Goal: Task Accomplishment & Management: Complete application form

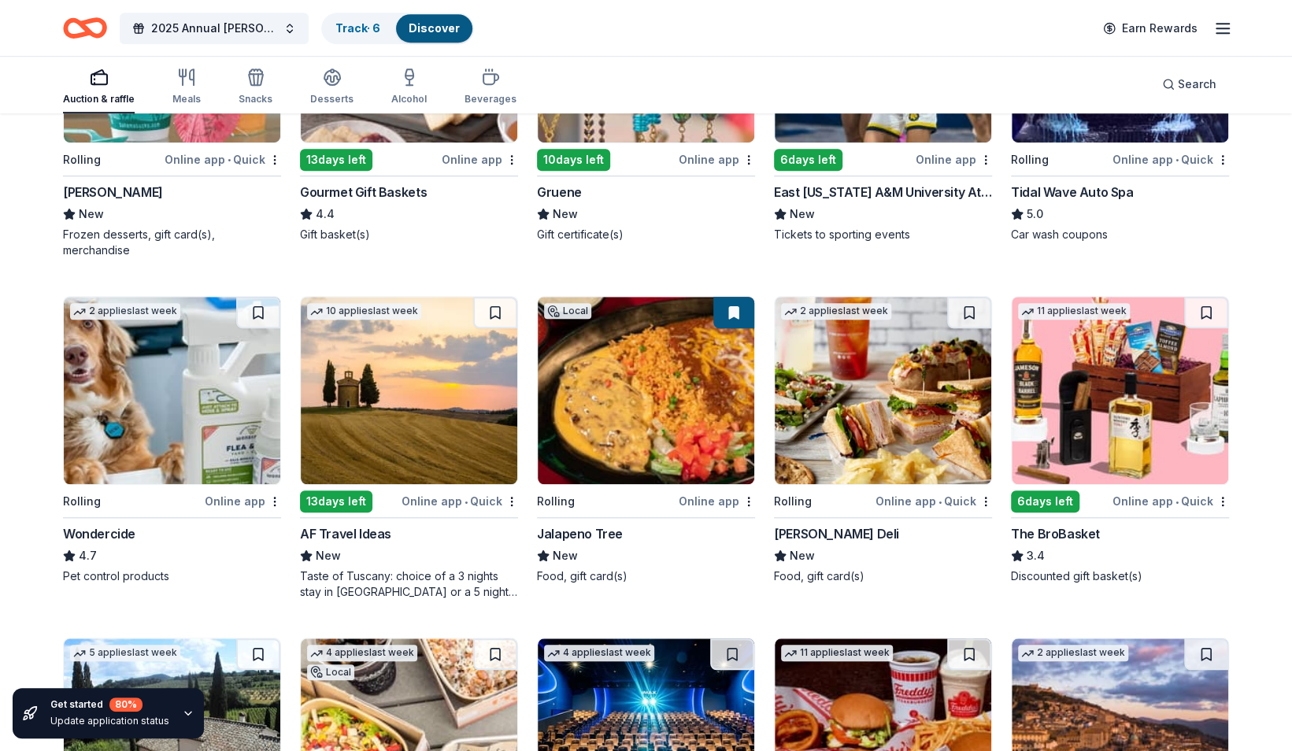
scroll to position [677, 0]
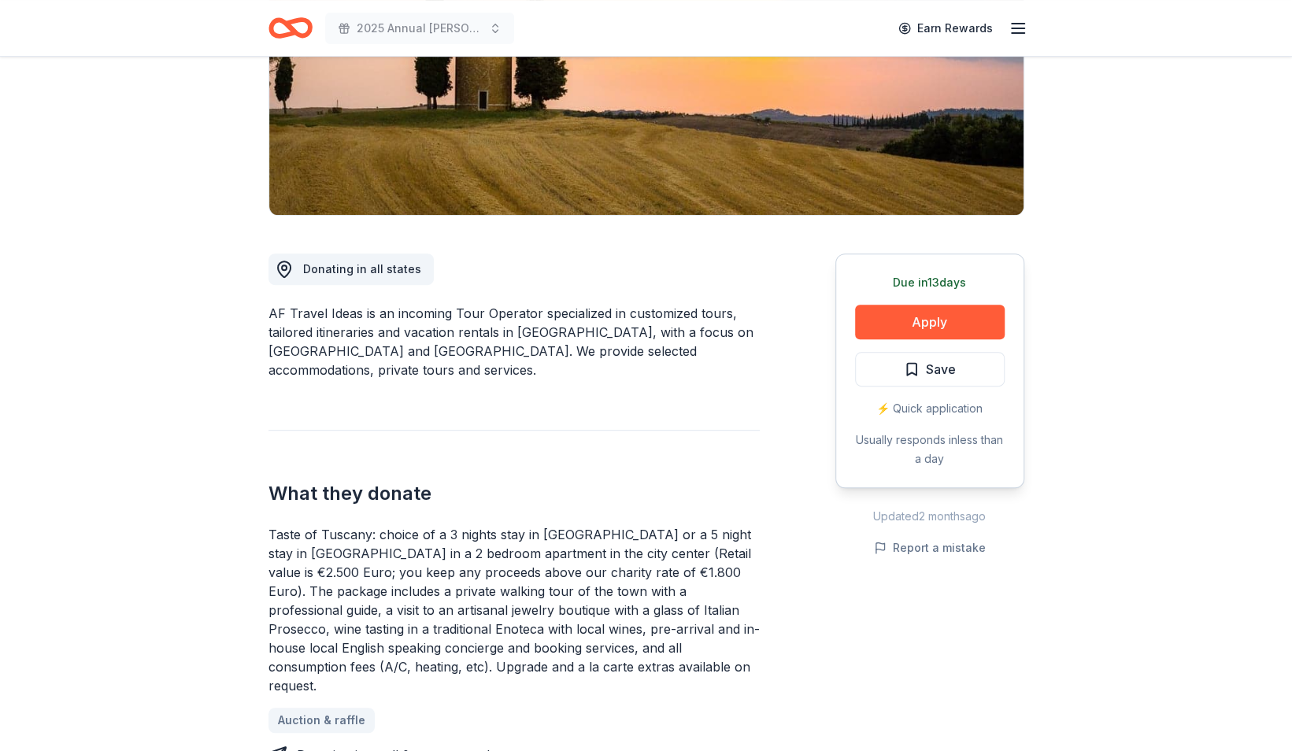
scroll to position [265, 0]
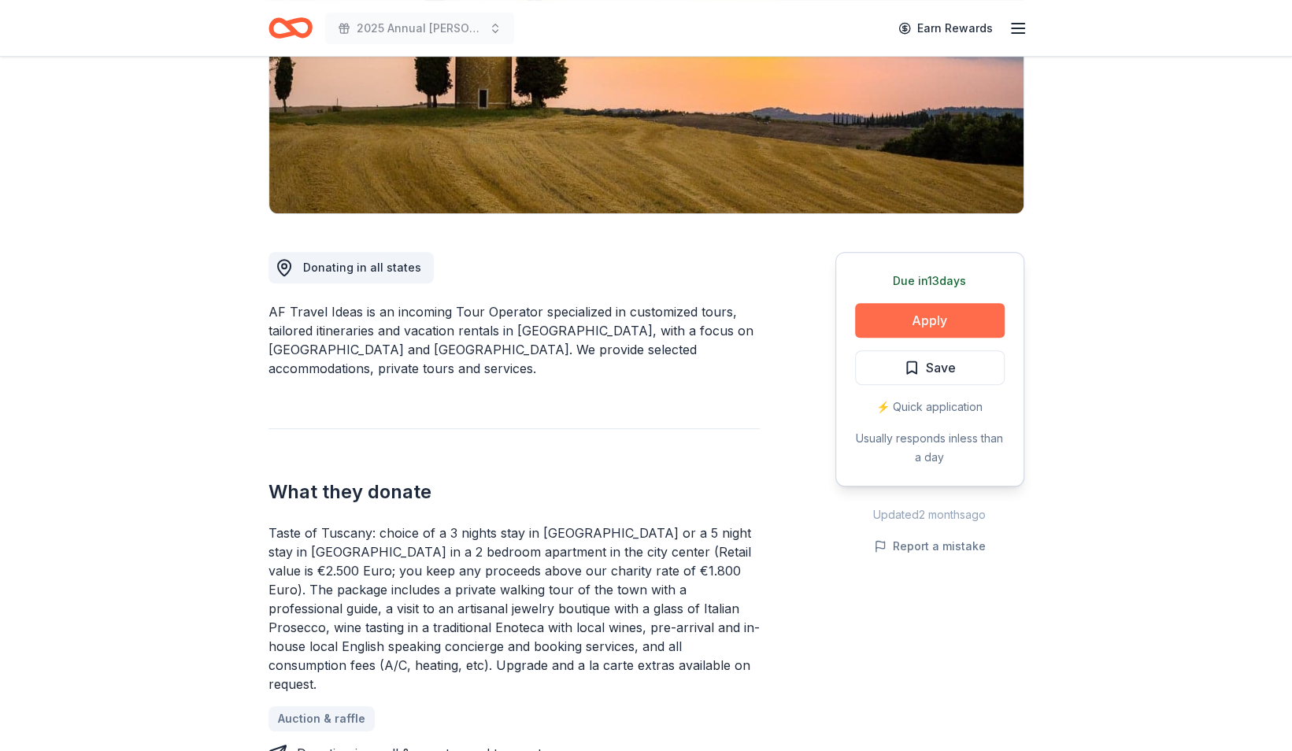
click at [946, 310] on button "Apply" at bounding box center [930, 320] width 150 height 35
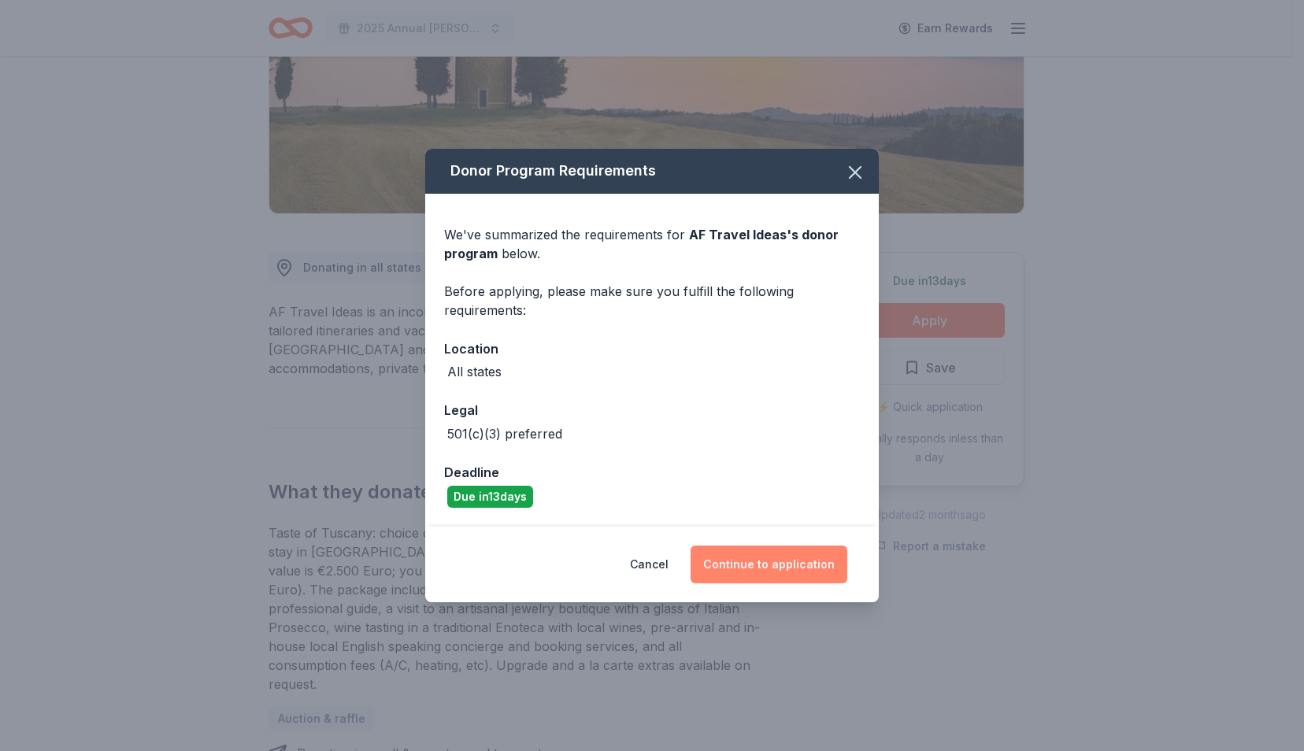
click at [744, 569] on button "Continue to application" at bounding box center [769, 565] width 157 height 38
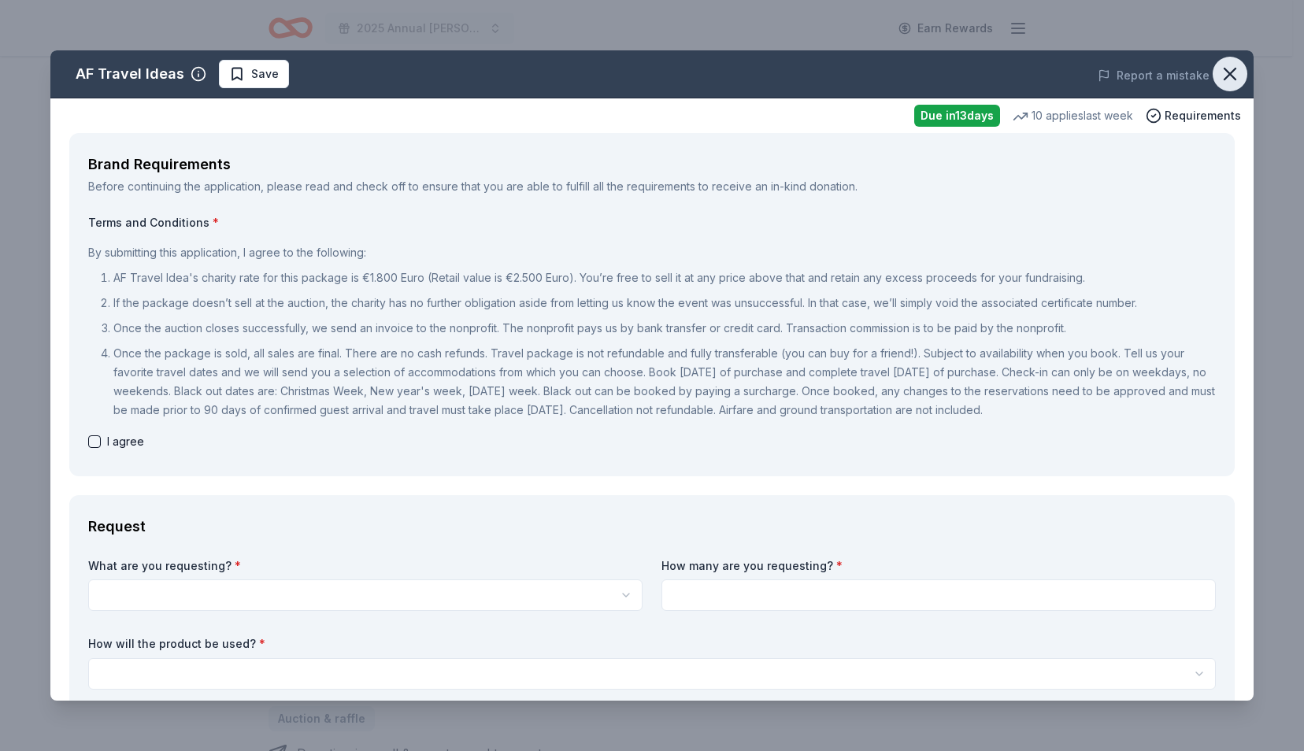
click at [1224, 72] on icon "button" at bounding box center [1230, 74] width 22 height 22
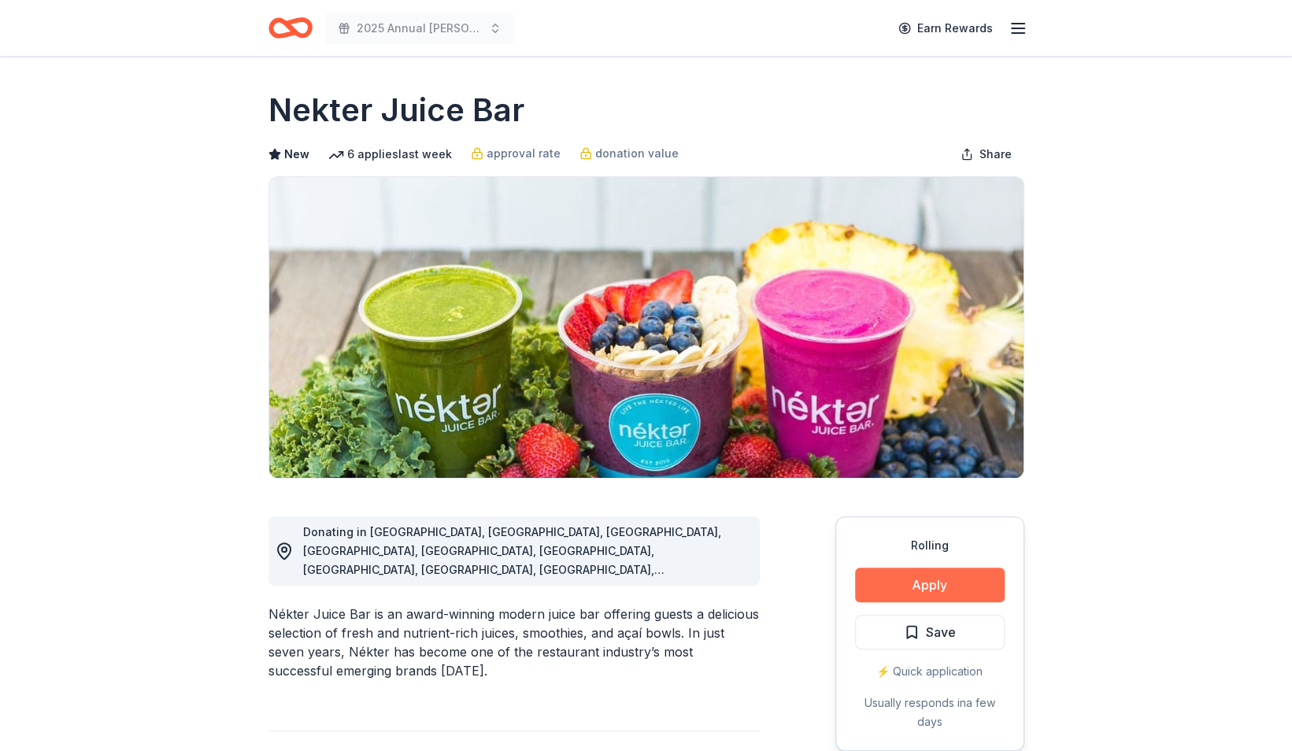
click at [901, 588] on button "Apply" at bounding box center [930, 585] width 150 height 35
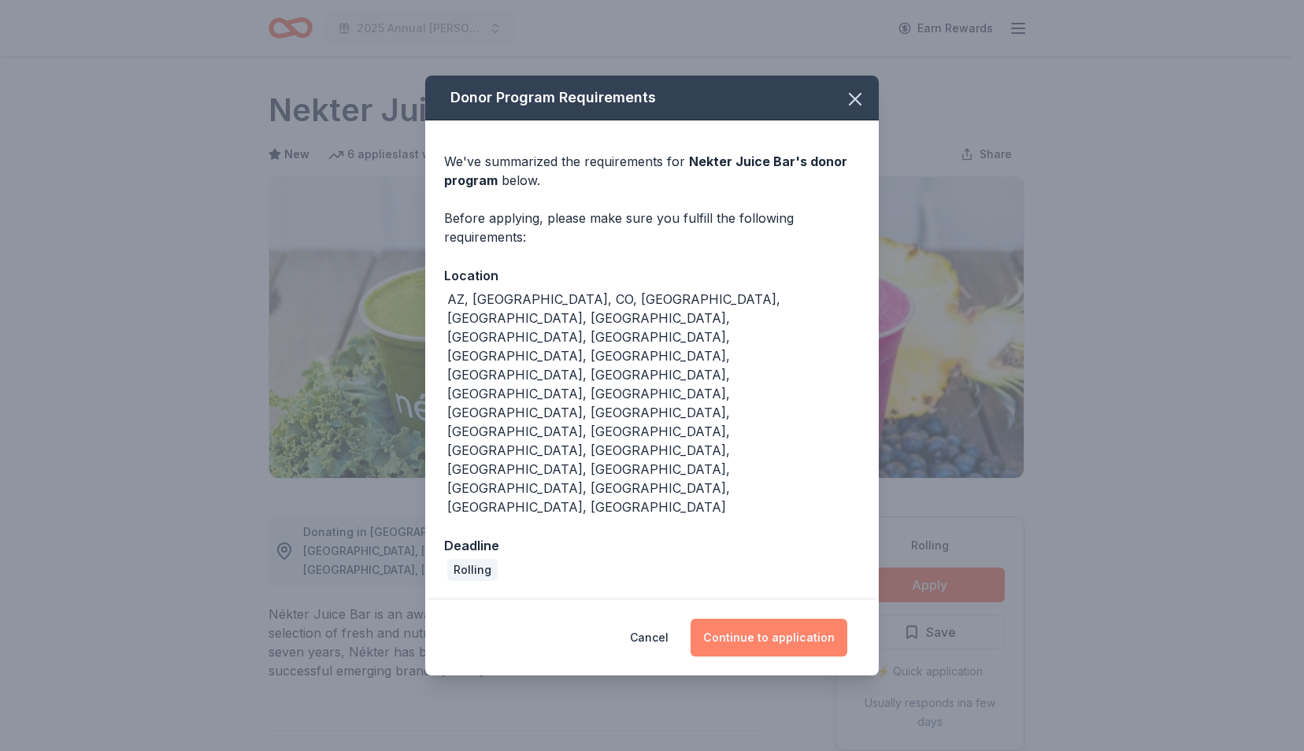
click at [775, 619] on button "Continue to application" at bounding box center [769, 638] width 157 height 38
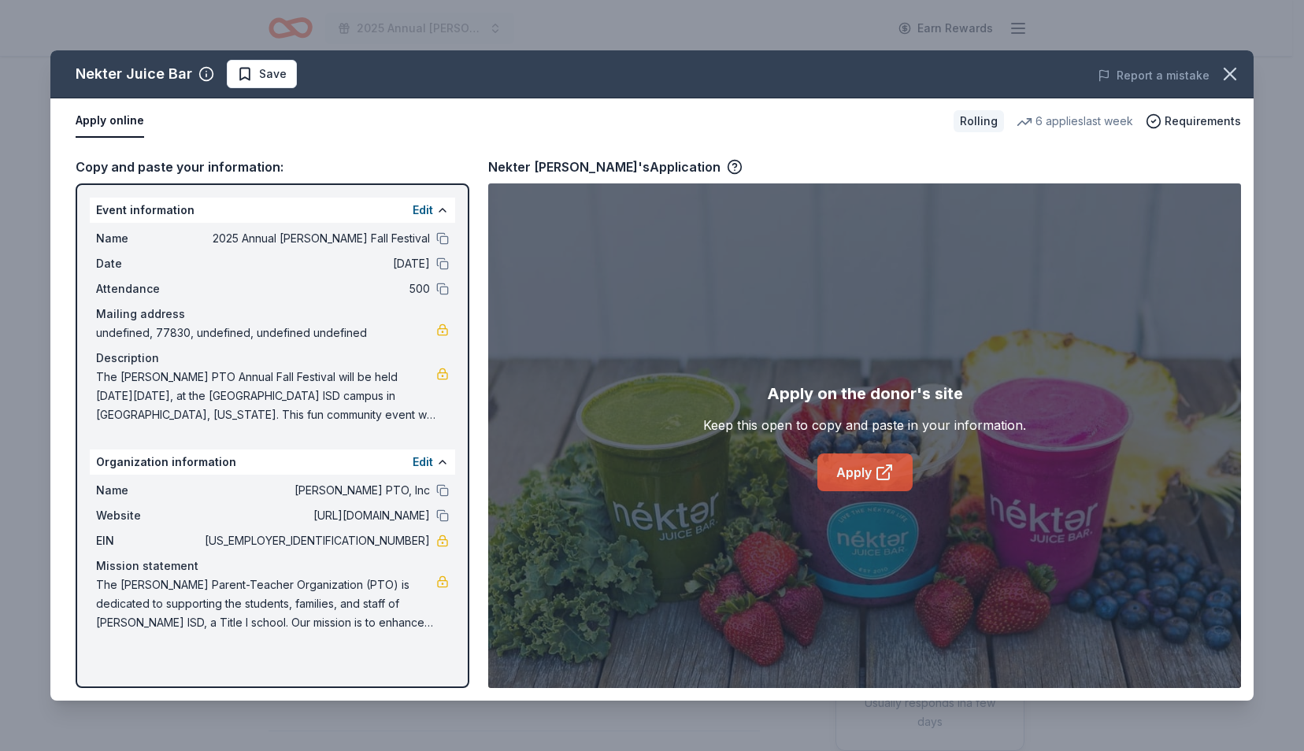
click at [865, 480] on link "Apply" at bounding box center [864, 473] width 95 height 38
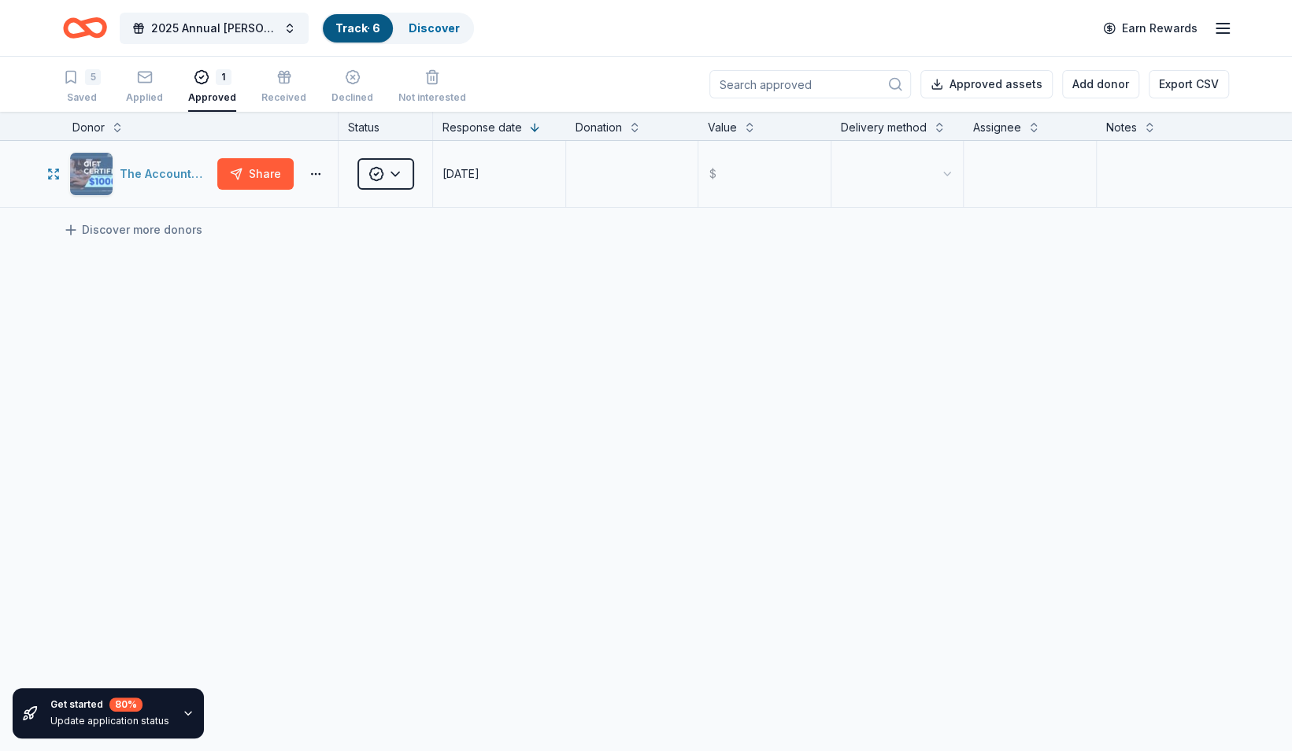
click at [88, 175] on img "button" at bounding box center [91, 174] width 43 height 43
click at [129, 172] on div "The Accounting Doctor" at bounding box center [165, 174] width 91 height 19
click at [616, 178] on textarea at bounding box center [632, 174] width 129 height 63
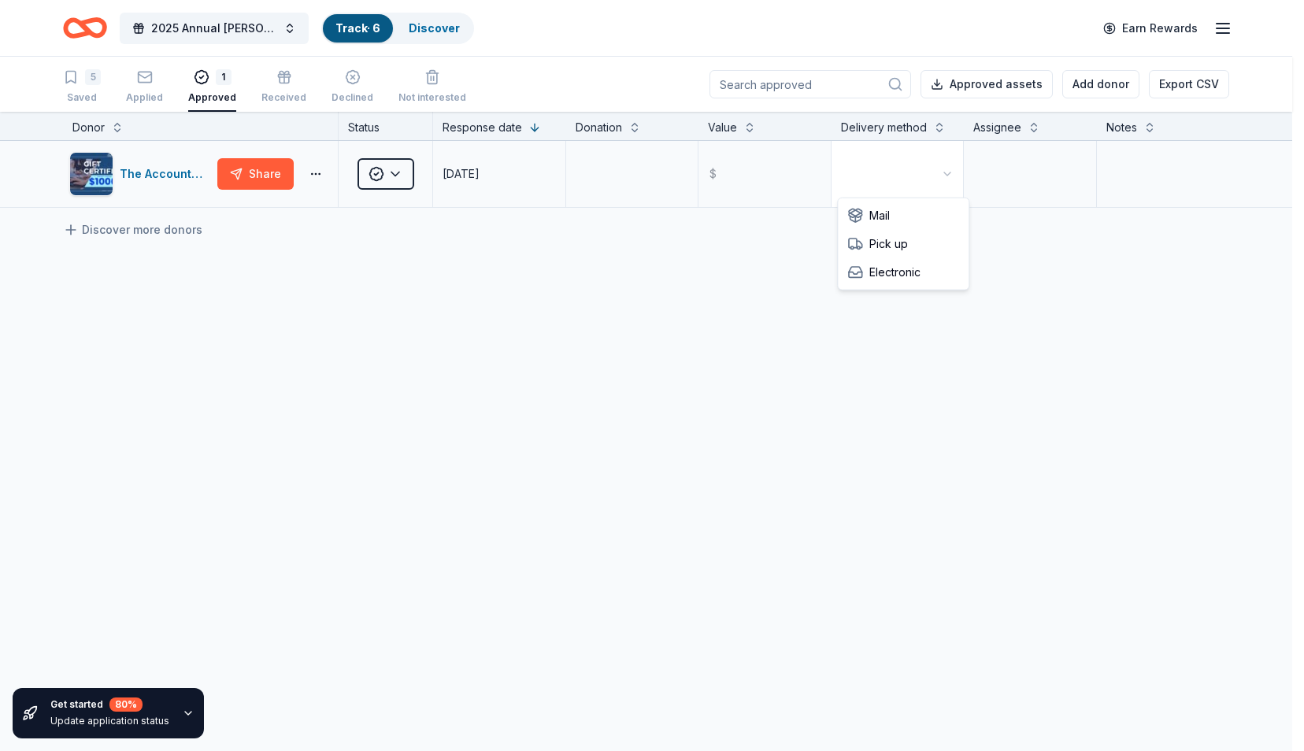
click at [942, 175] on html "2025 Annual [PERSON_NAME] Fall Festival Track · 6 Discover Earn Rewards 5 Saved…" at bounding box center [652, 375] width 1304 height 751
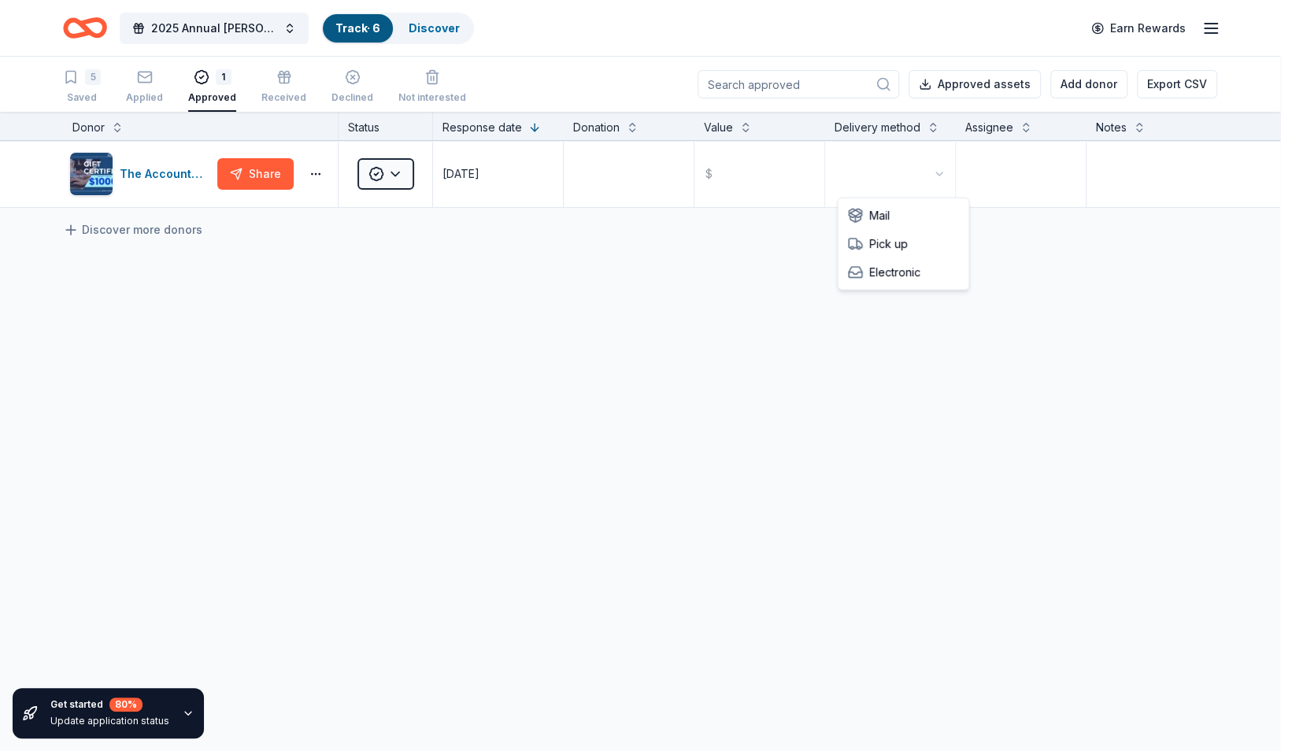
click at [942, 164] on html "2025 Annual [PERSON_NAME] Fall Festival Track · 6 Discover Earn Rewards 5 Saved…" at bounding box center [646, 375] width 1292 height 751
click at [164, 172] on div "The Accounting Doctor" at bounding box center [165, 174] width 91 height 19
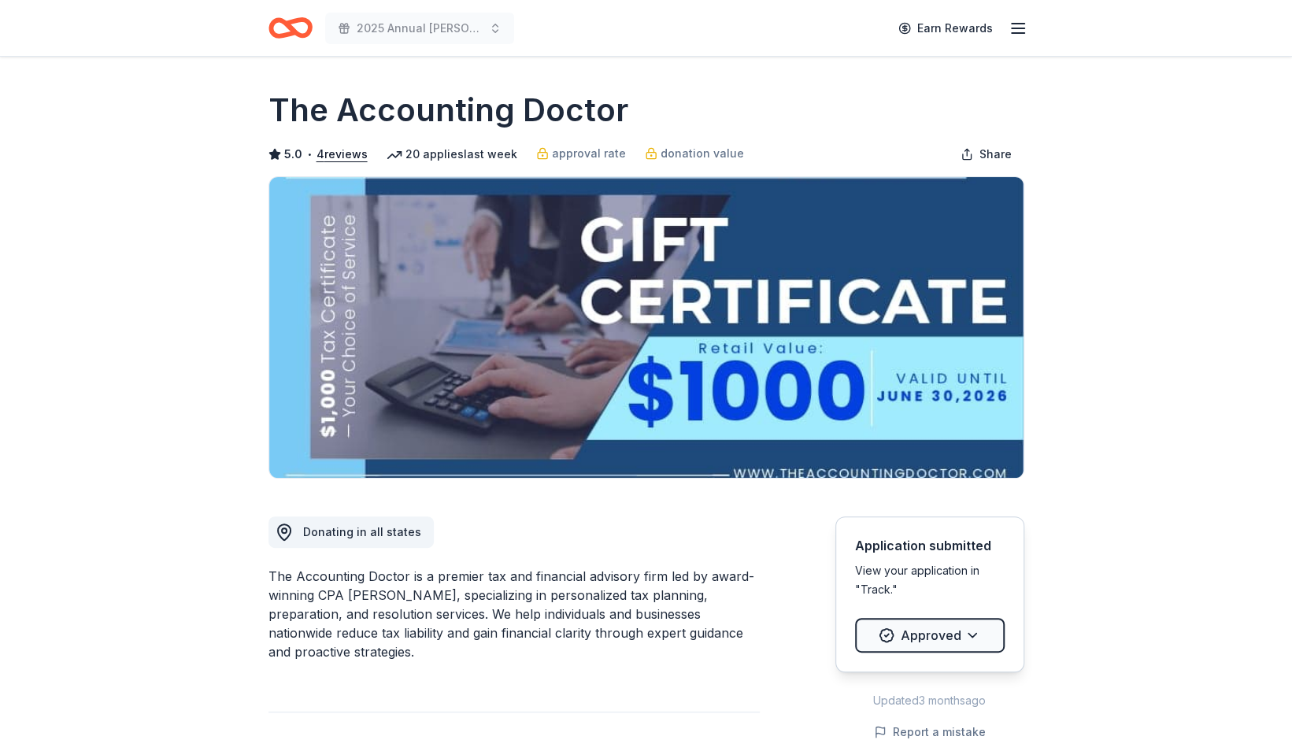
drag, startPoint x: 0, startPoint y: 0, endPoint x: 198, endPoint y: 111, distance: 227.4
click at [1024, 28] on line "button" at bounding box center [1018, 28] width 13 height 0
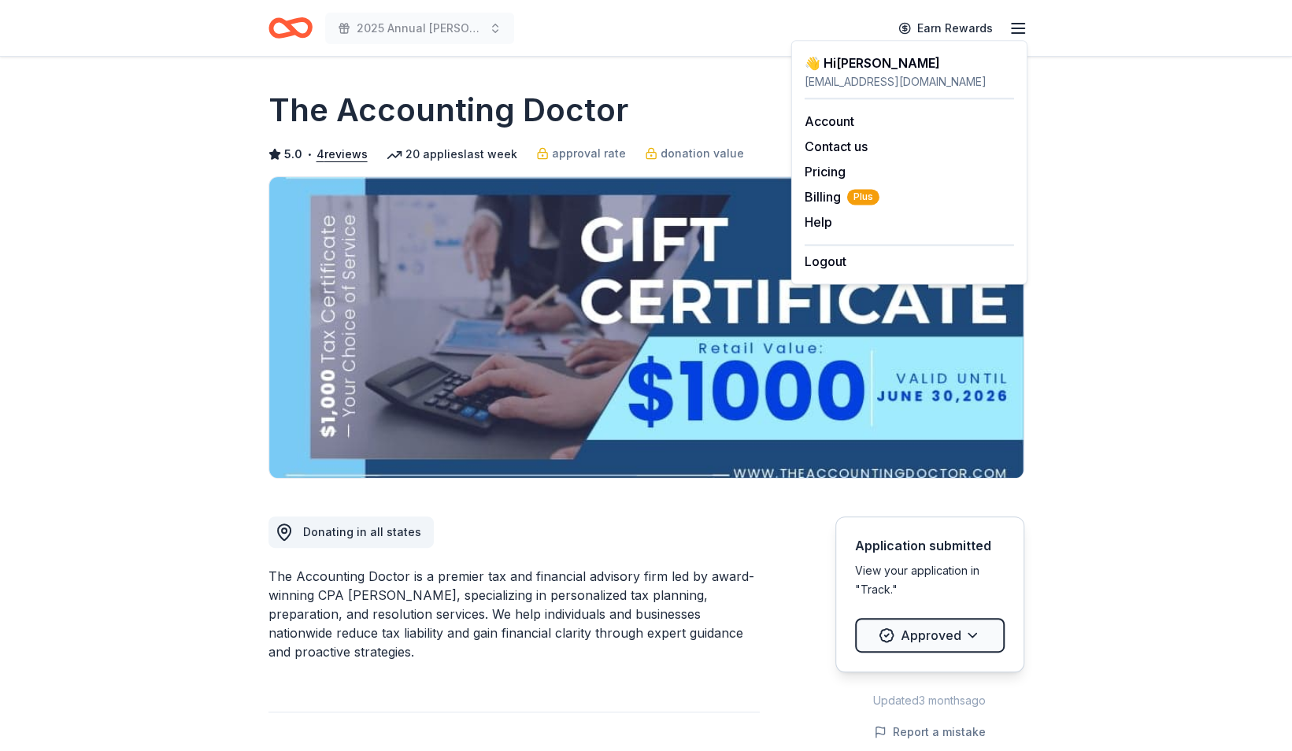
click at [519, 111] on h1 "The Accounting Doctor" at bounding box center [449, 110] width 360 height 44
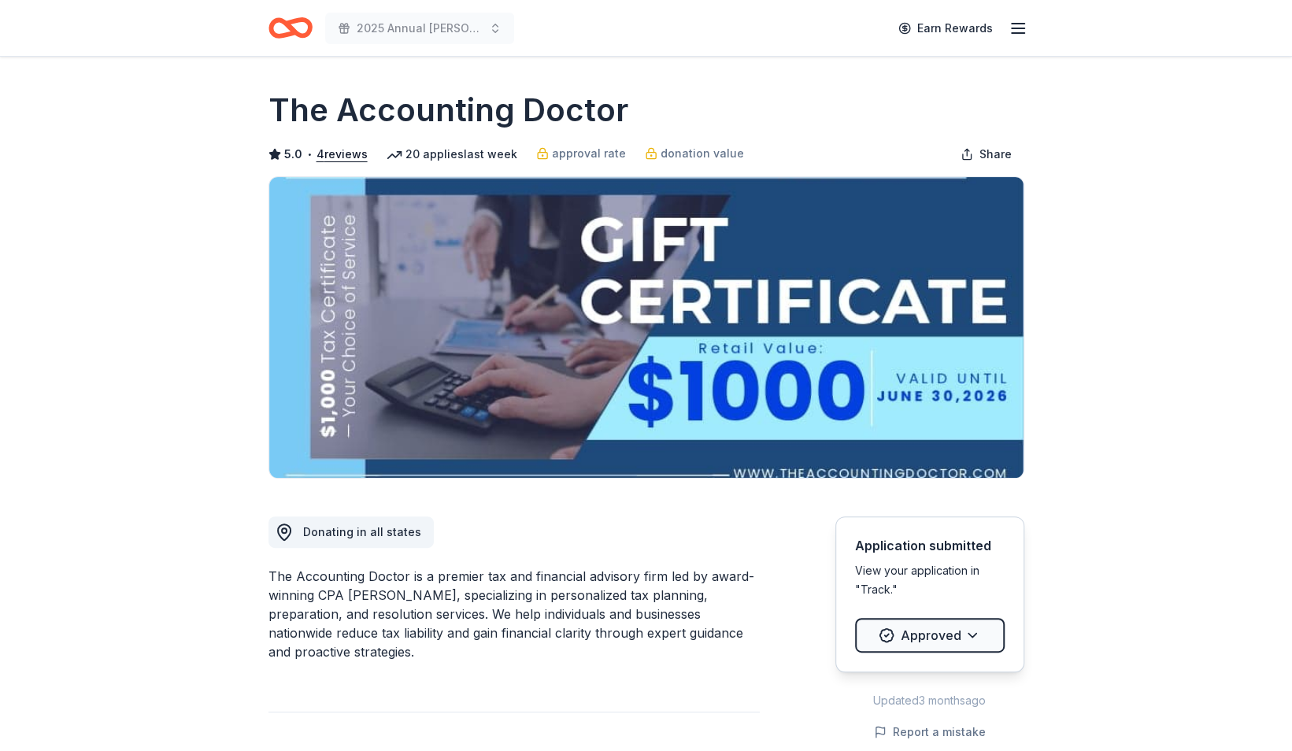
click at [437, 119] on h1 "The Accounting Doctor" at bounding box center [449, 110] width 360 height 44
click at [901, 633] on html "2025 Annual Richards Fall Festival Earn Rewards Due in 13 days Share The Accoun…" at bounding box center [646, 375] width 1292 height 751
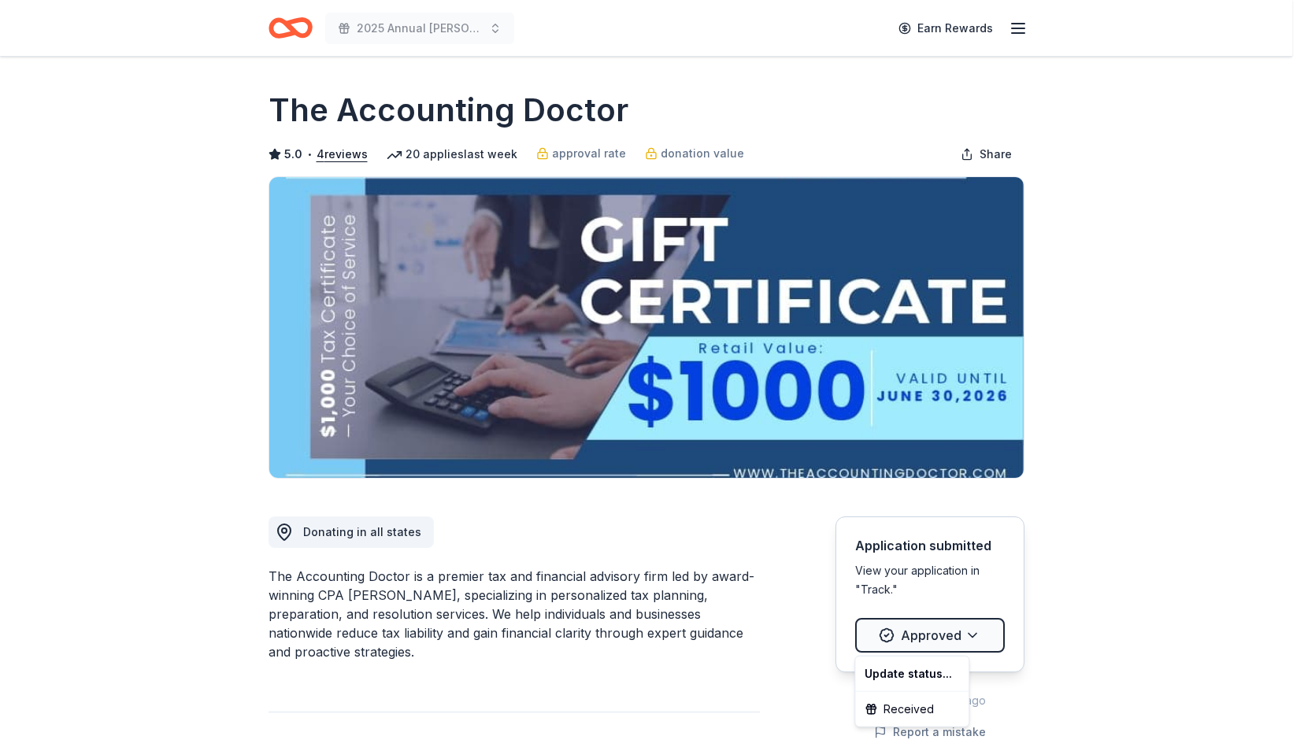
click at [920, 548] on html "2025 Annual Richards Fall Festival Earn Rewards Due in 13 days Share The Accoun…" at bounding box center [652, 375] width 1304 height 751
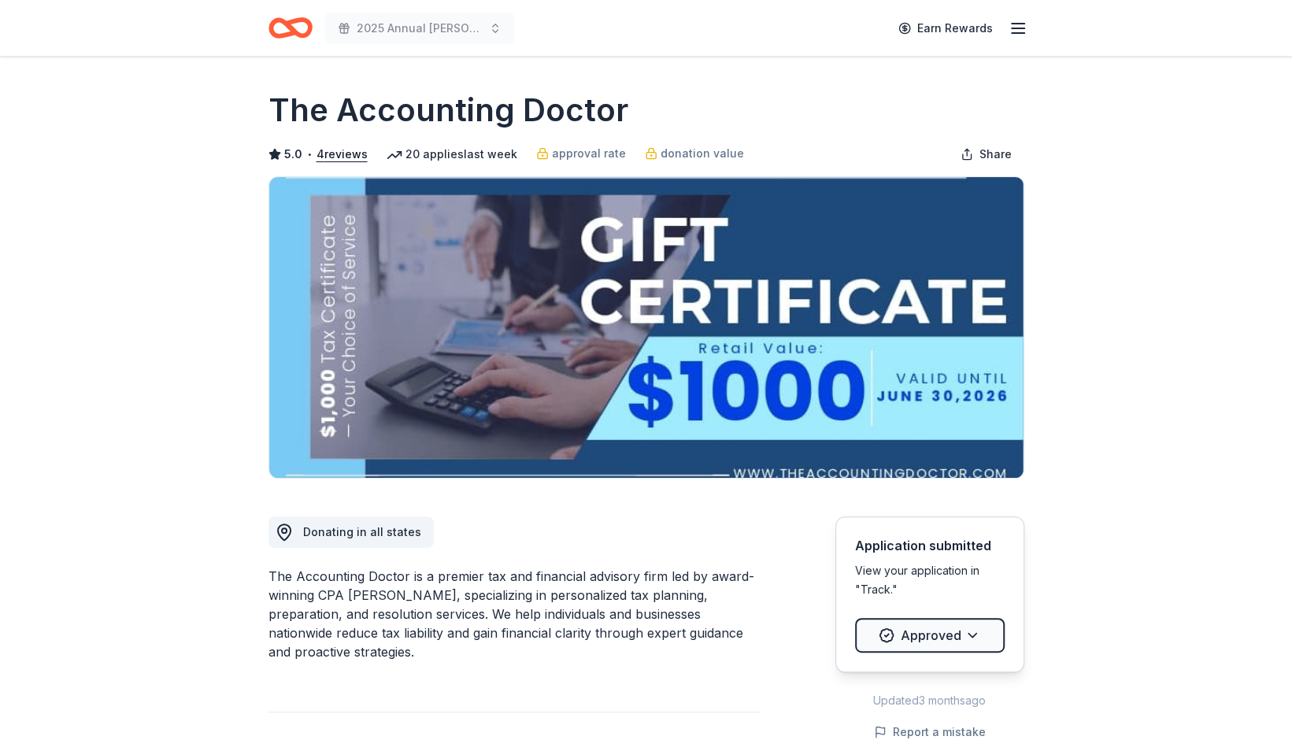
click at [1016, 27] on icon "button" at bounding box center [1018, 28] width 19 height 19
click at [296, 26] on icon "Home" at bounding box center [291, 27] width 44 height 37
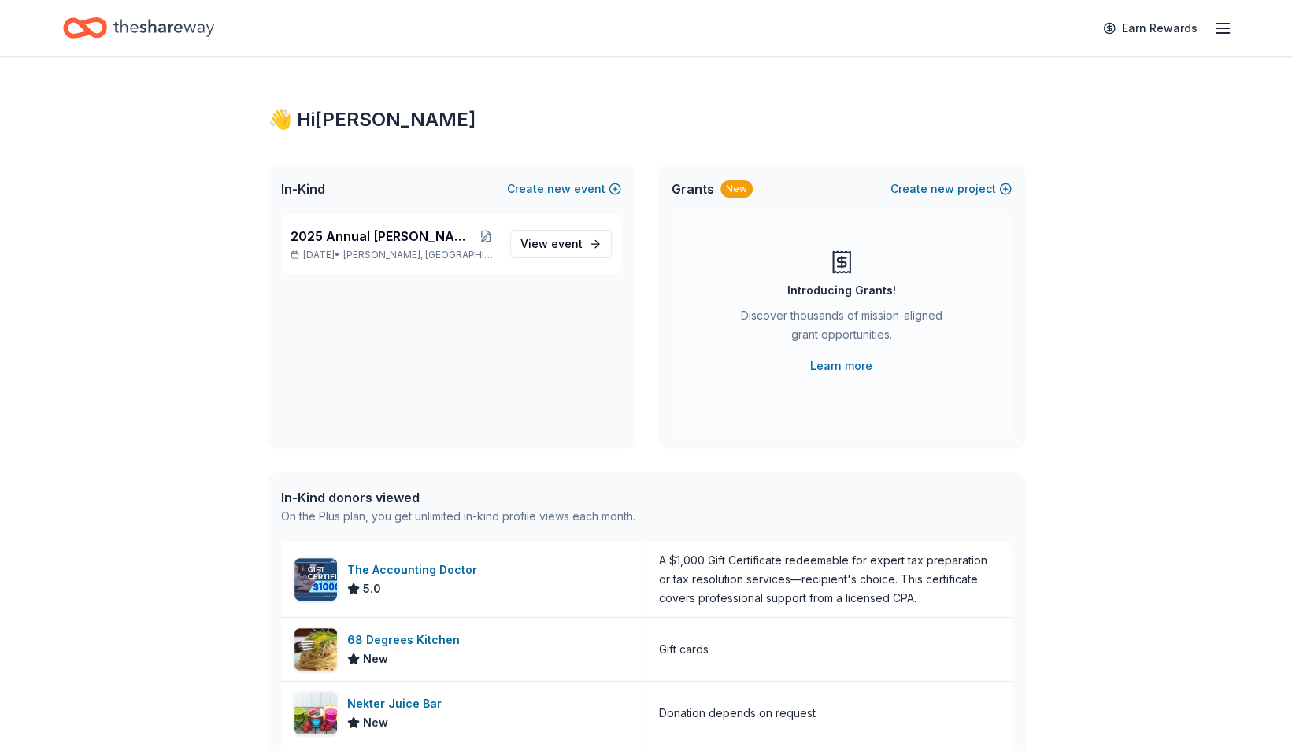
click at [202, 283] on div "👋 Hi Brianna In-Kind Create new event 2025 Annual Richards Fall Festival Oct 18…" at bounding box center [646, 606] width 1292 height 1099
click at [405, 571] on div "The Accounting Doctor" at bounding box center [415, 570] width 136 height 19
click at [586, 244] on link "View event" at bounding box center [561, 244] width 102 height 28
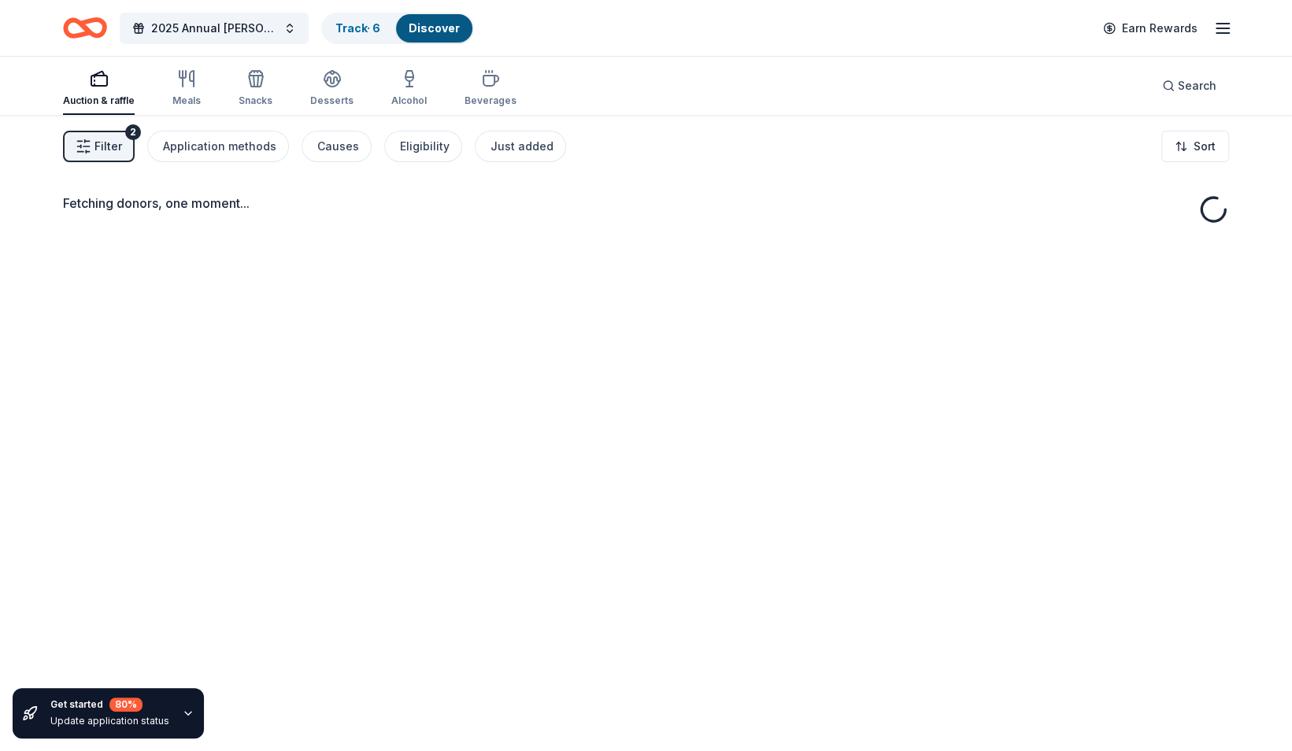
click at [110, 142] on span "Filter" at bounding box center [108, 146] width 28 height 19
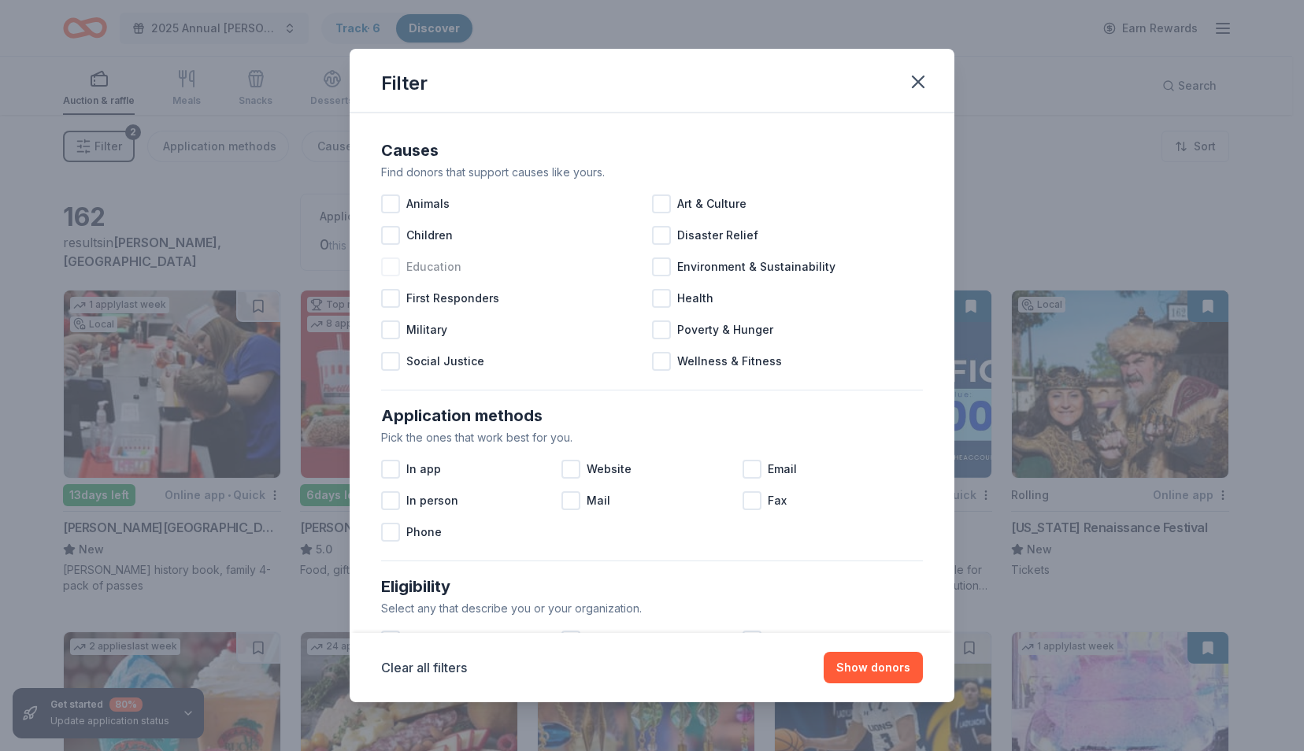
click at [387, 262] on div at bounding box center [390, 266] width 19 height 19
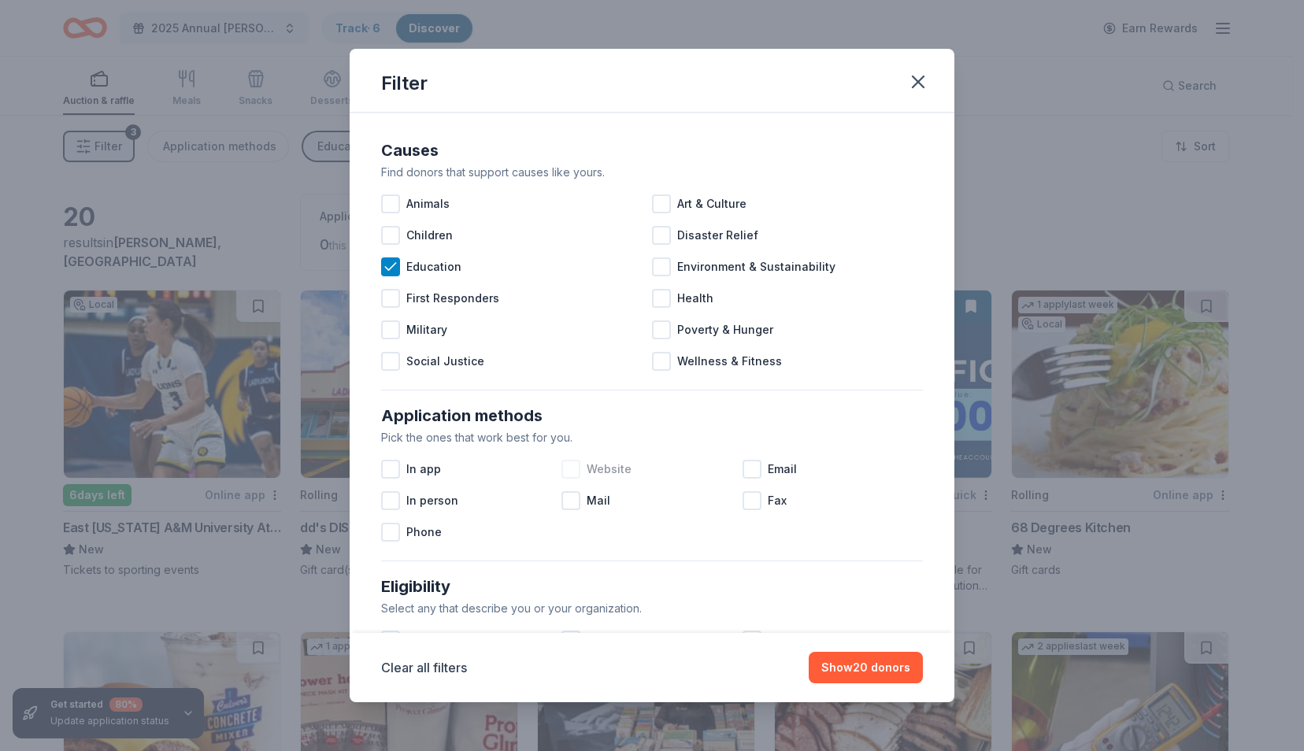
click at [565, 471] on div at bounding box center [570, 469] width 19 height 19
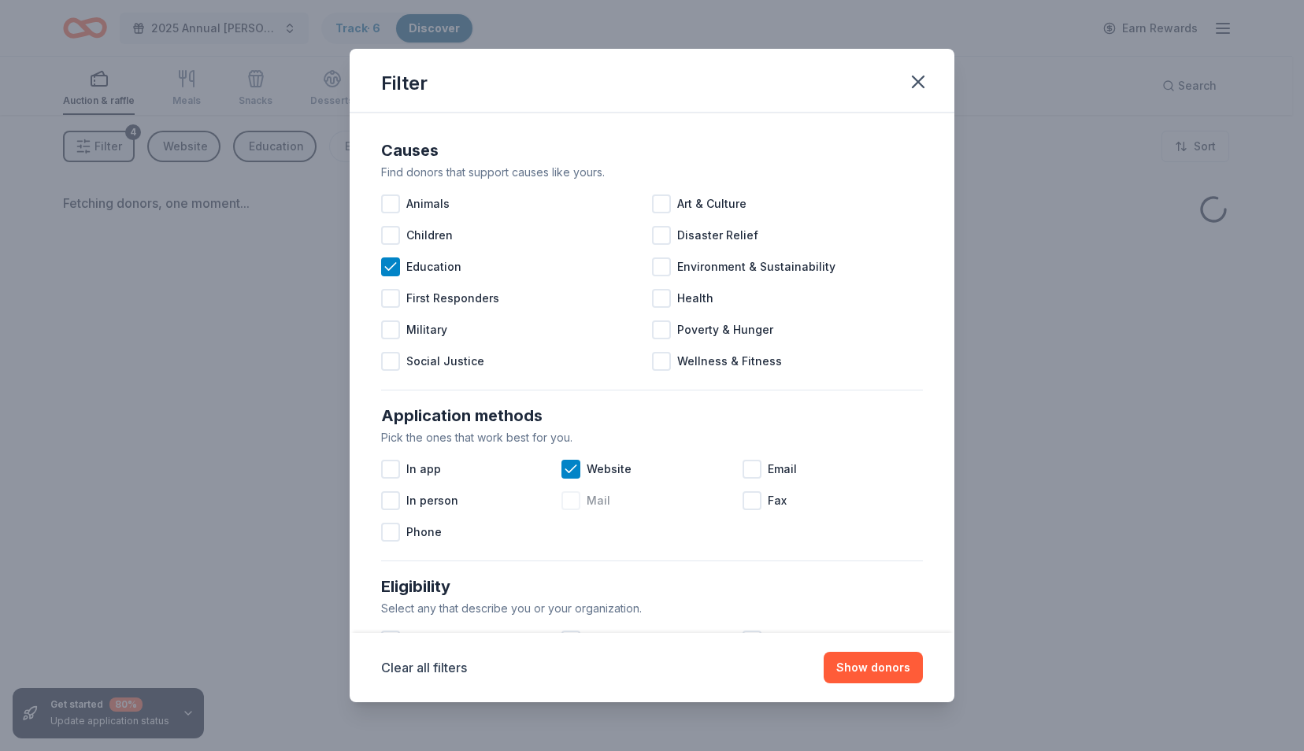
click at [565, 500] on div at bounding box center [570, 500] width 19 height 19
click at [743, 468] on div at bounding box center [752, 469] width 19 height 19
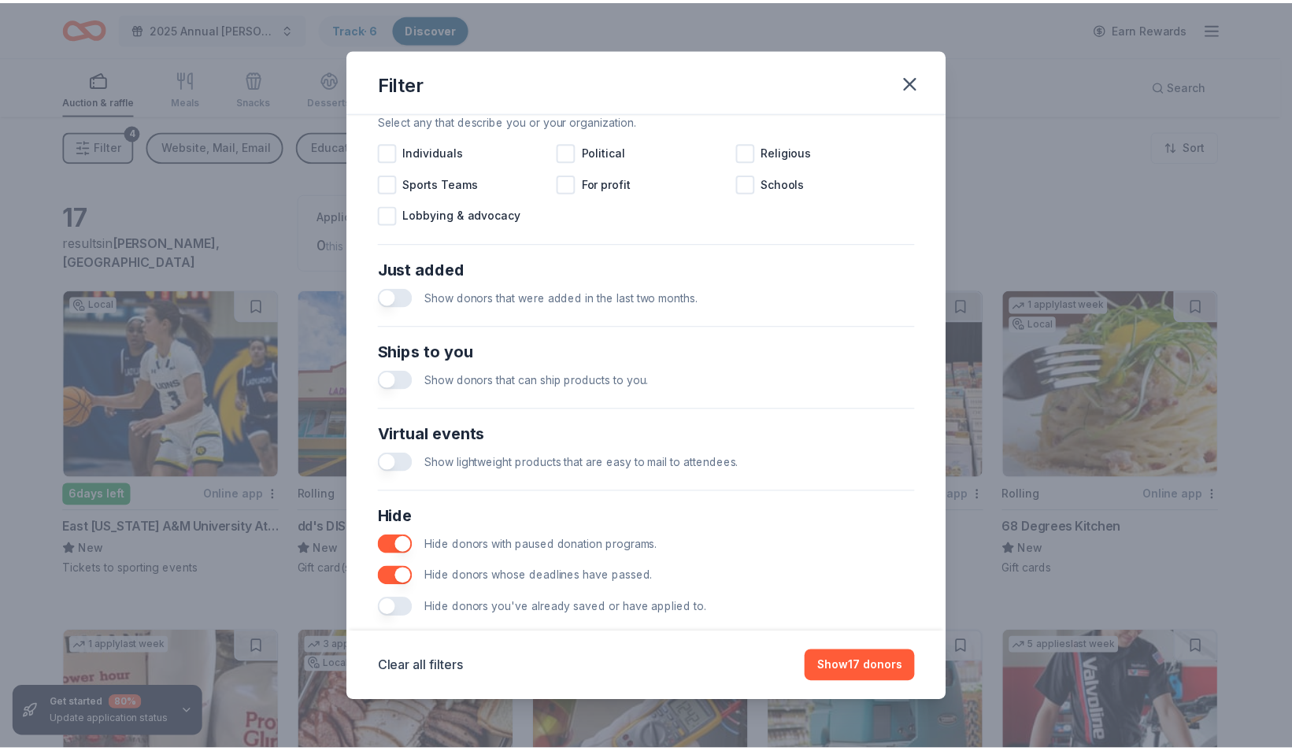
scroll to position [515, 0]
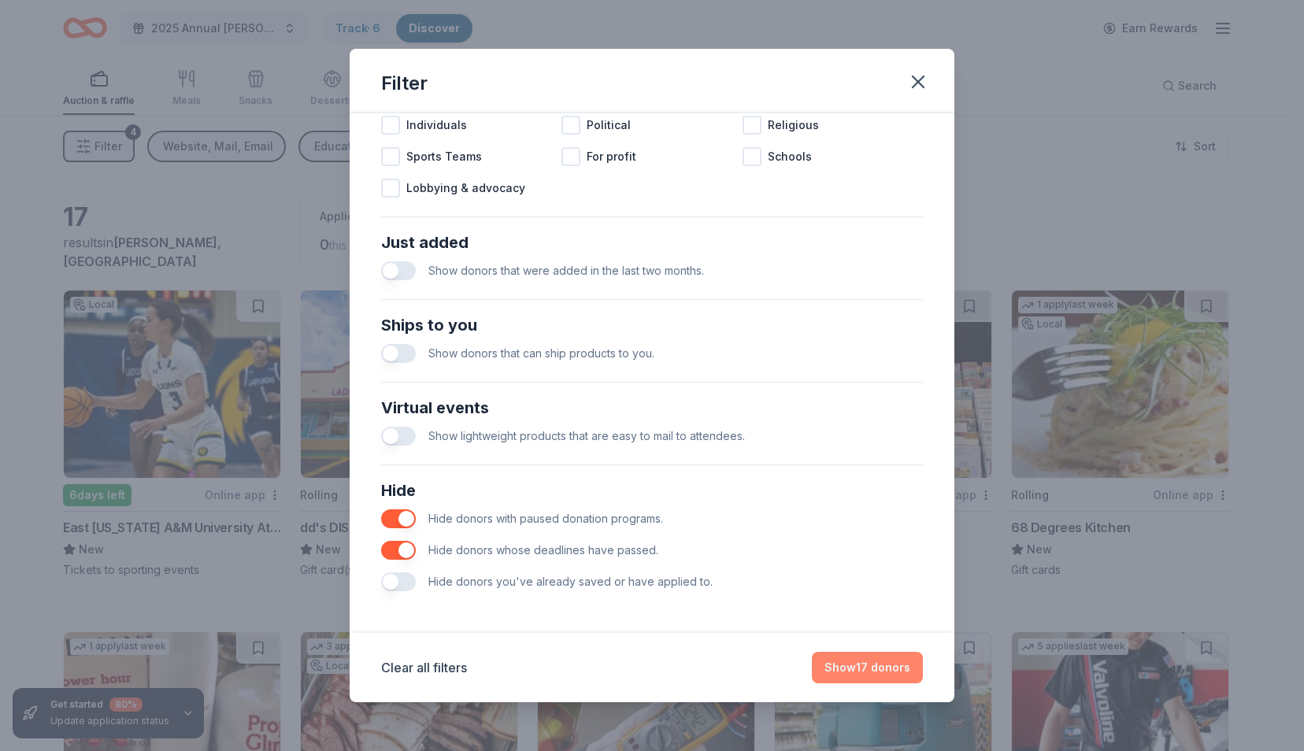
click at [843, 669] on button "Show 17 donors" at bounding box center [867, 667] width 111 height 31
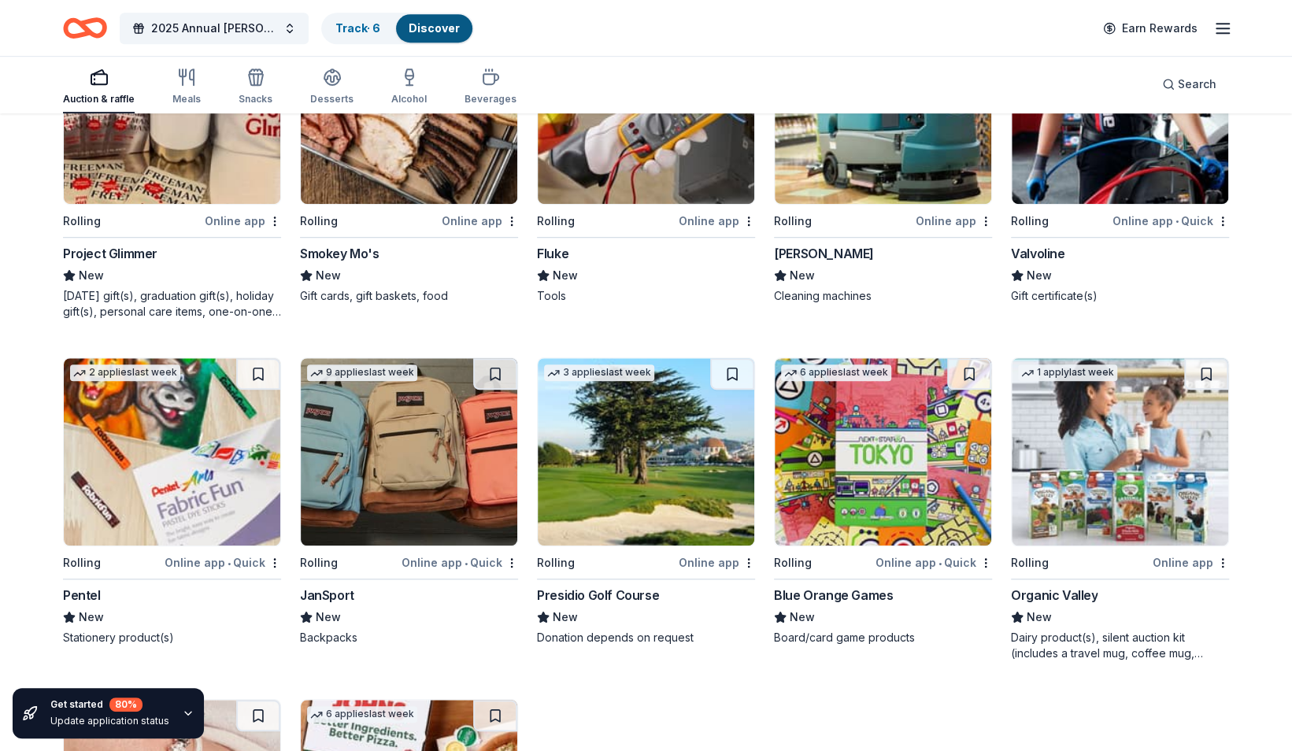
scroll to position [0, 0]
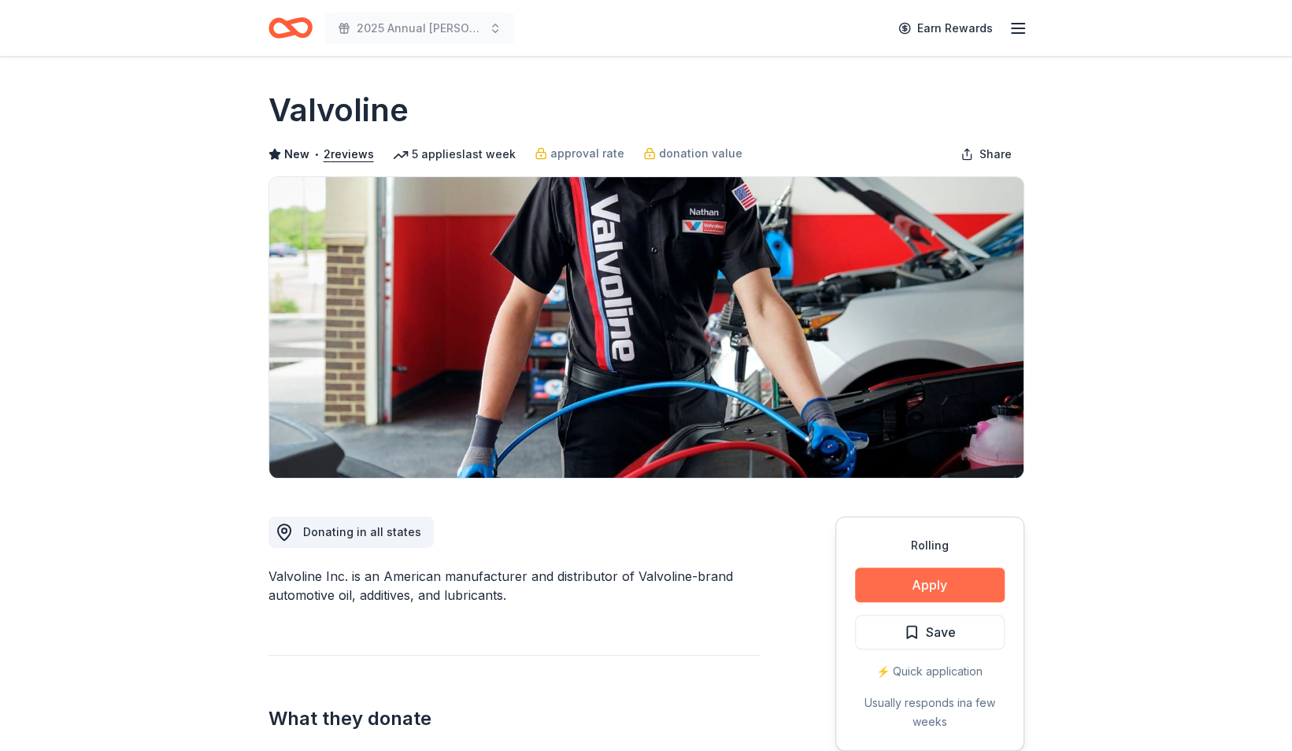
click at [898, 584] on button "Apply" at bounding box center [930, 585] width 150 height 35
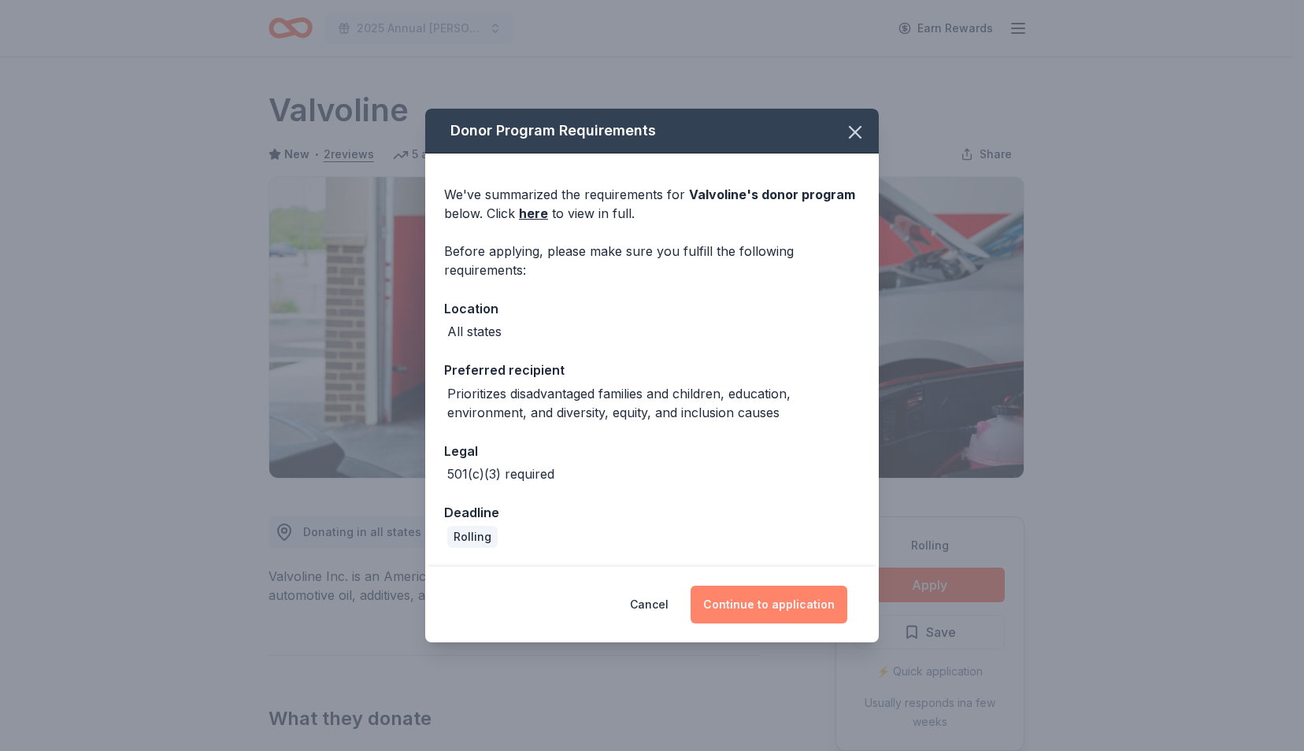
click at [799, 615] on button "Continue to application" at bounding box center [769, 605] width 157 height 38
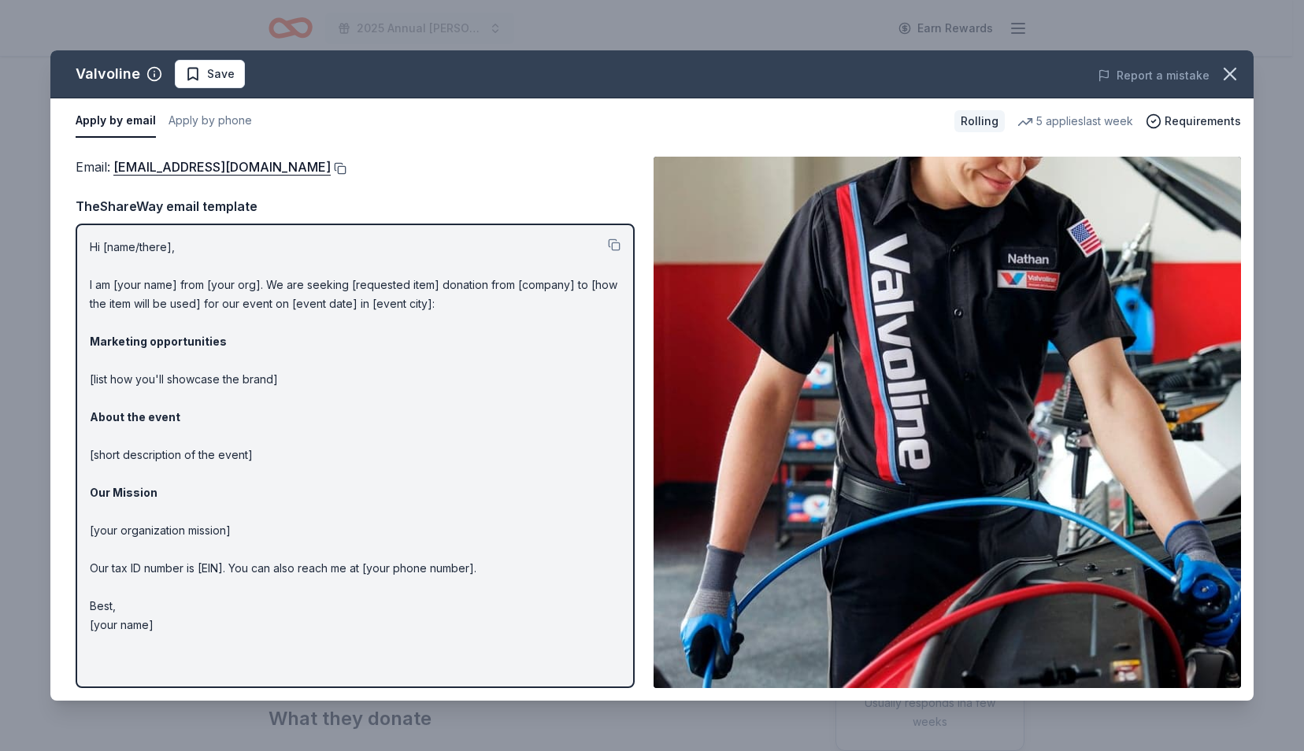
click at [331, 165] on button at bounding box center [339, 168] width 16 height 13
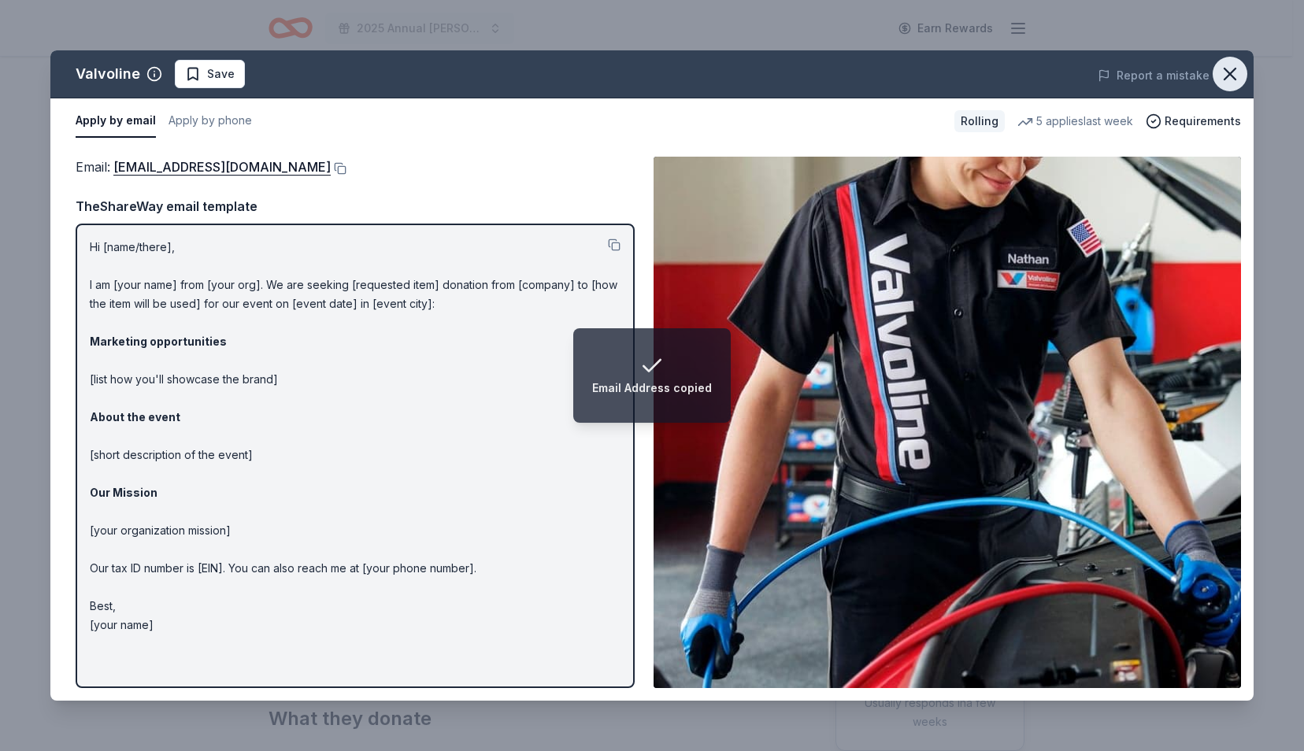
click at [1234, 73] on icon "button" at bounding box center [1230, 74] width 22 height 22
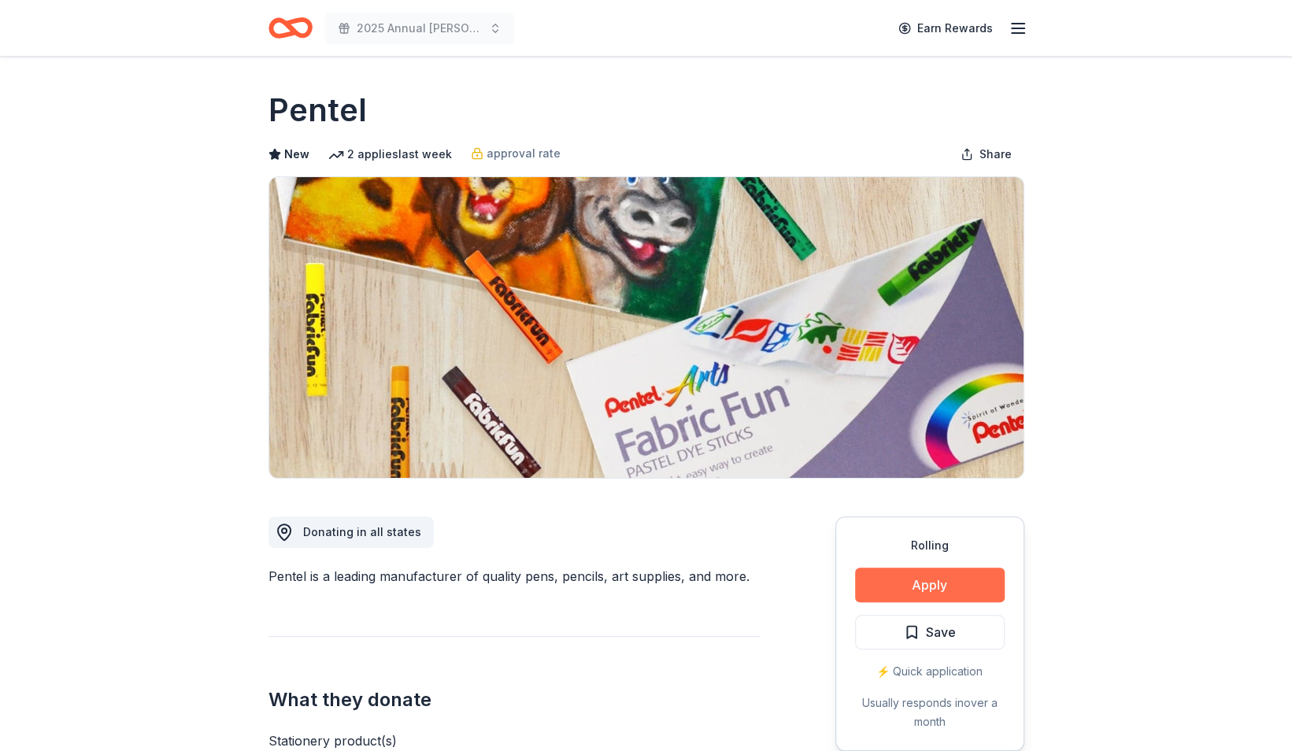
click at [888, 580] on button "Apply" at bounding box center [930, 585] width 150 height 35
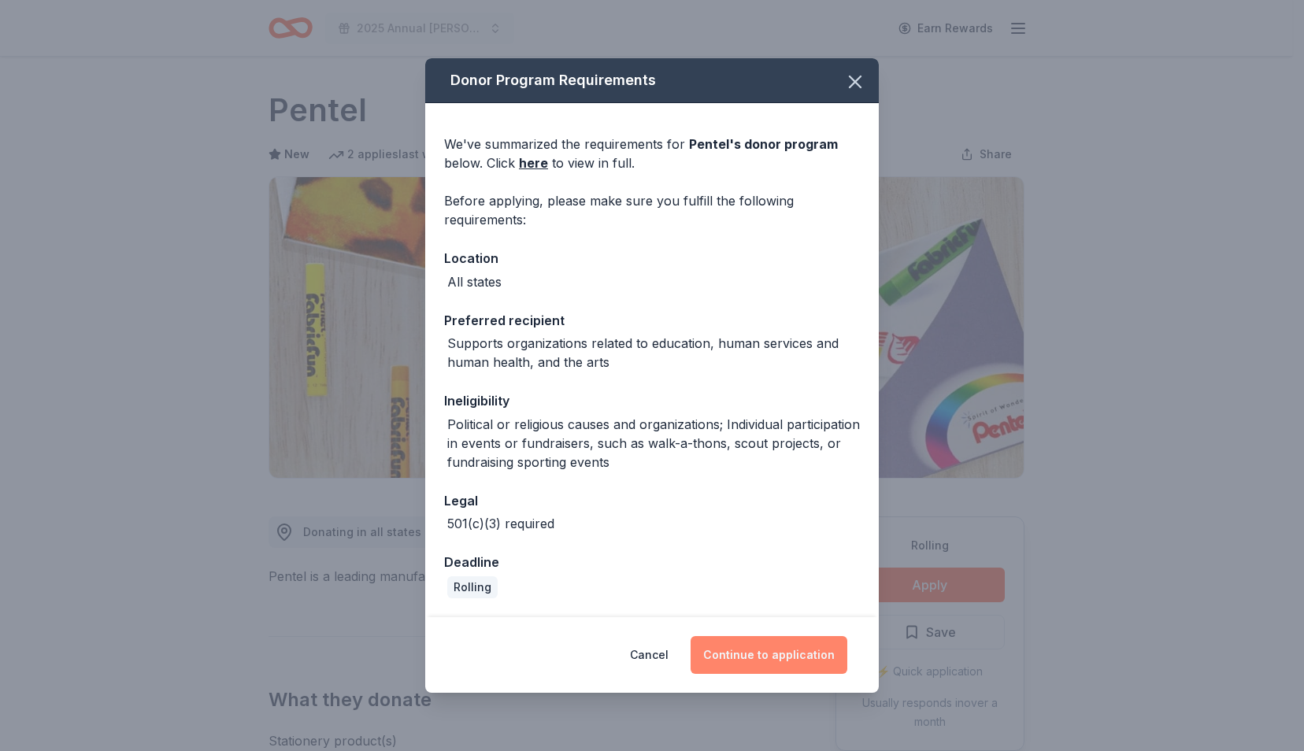
click at [754, 665] on button "Continue to application" at bounding box center [769, 655] width 157 height 38
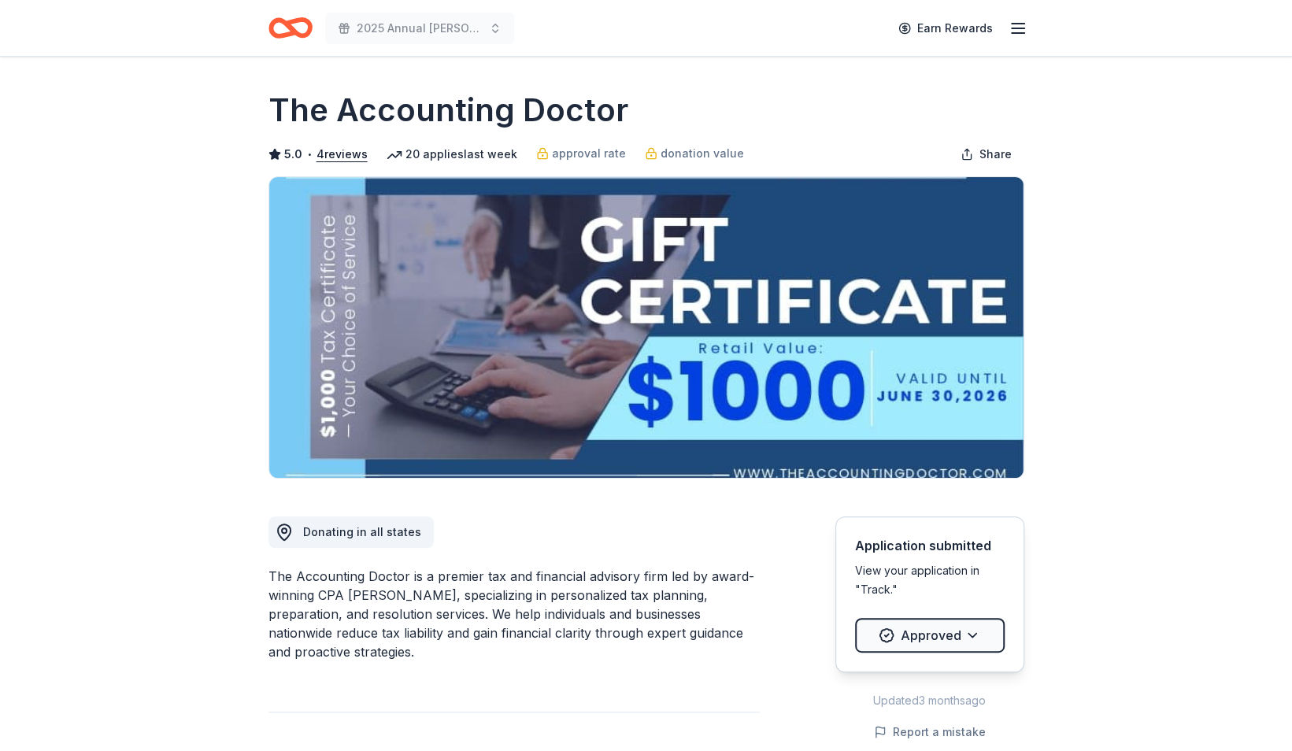
click at [326, 573] on div "The Accounting Doctor is a premier tax and financial advisory firm led by award…" at bounding box center [514, 614] width 491 height 94
